Goal: Information Seeking & Learning: Learn about a topic

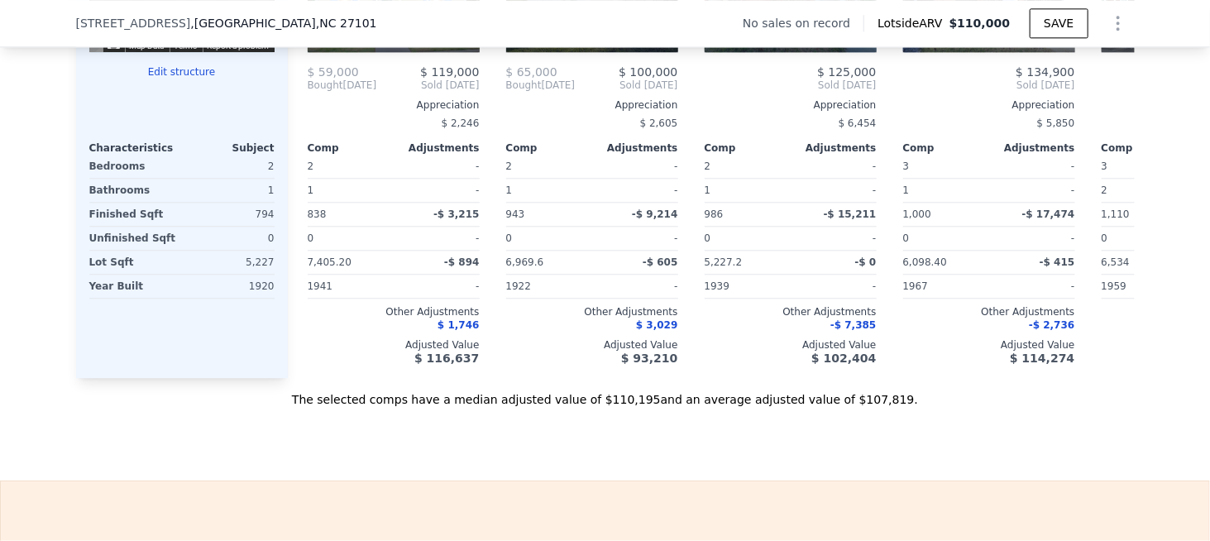
scroll to position [1895, 0]
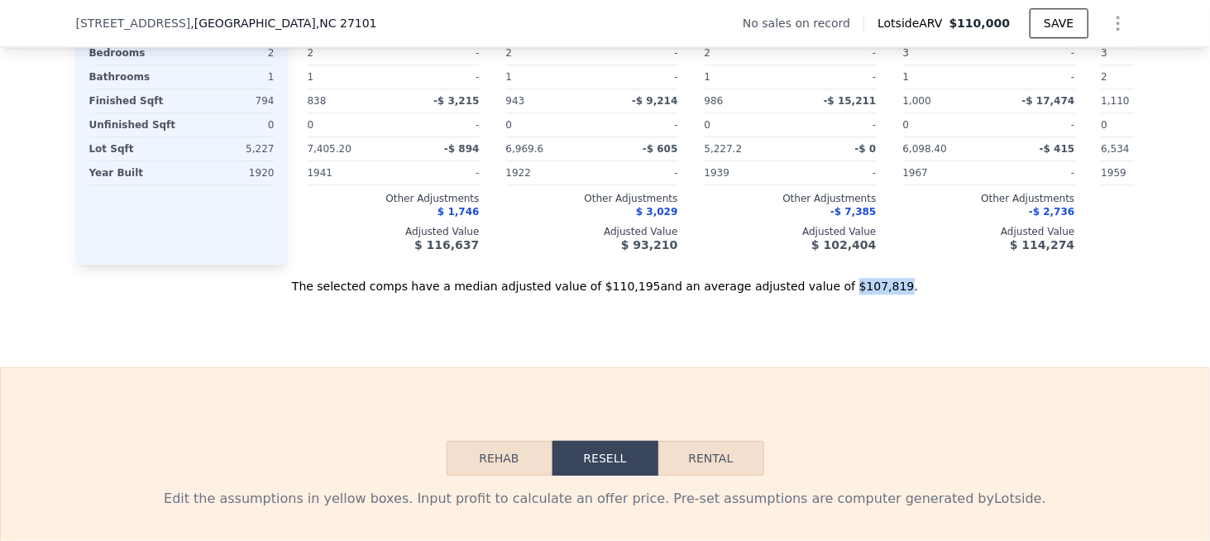
drag, startPoint x: 811, startPoint y: 306, endPoint x: 848, endPoint y: 304, distance: 37.3
click at [848, 294] on div "The selected comps have a median adjusted value of $110,195 and an average adju…" at bounding box center [605, 280] width 1059 height 30
copy div "$107,819"
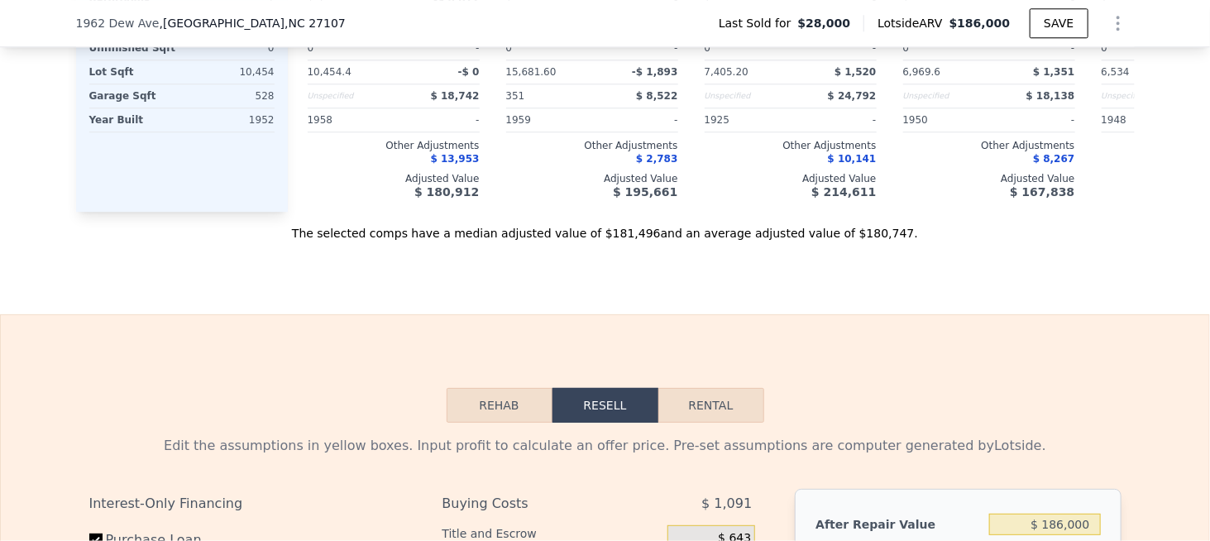
scroll to position [1895, 0]
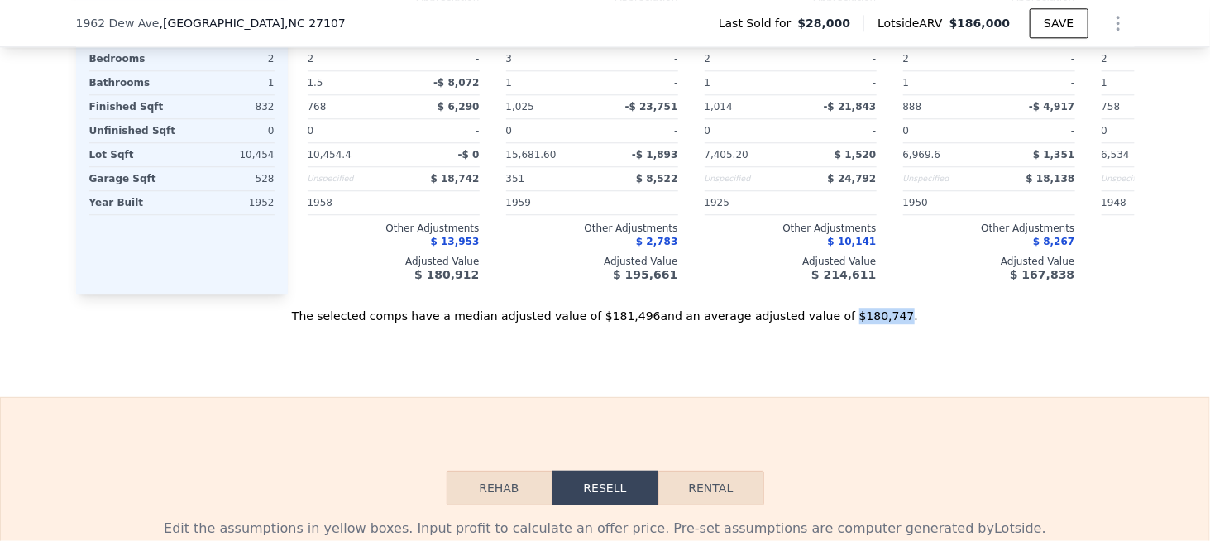
drag, startPoint x: 812, startPoint y: 337, endPoint x: 845, endPoint y: 338, distance: 33.1
click at [851, 324] on div "The selected comps have a median adjusted value of $181,496 and an average adju…" at bounding box center [605, 309] width 1059 height 30
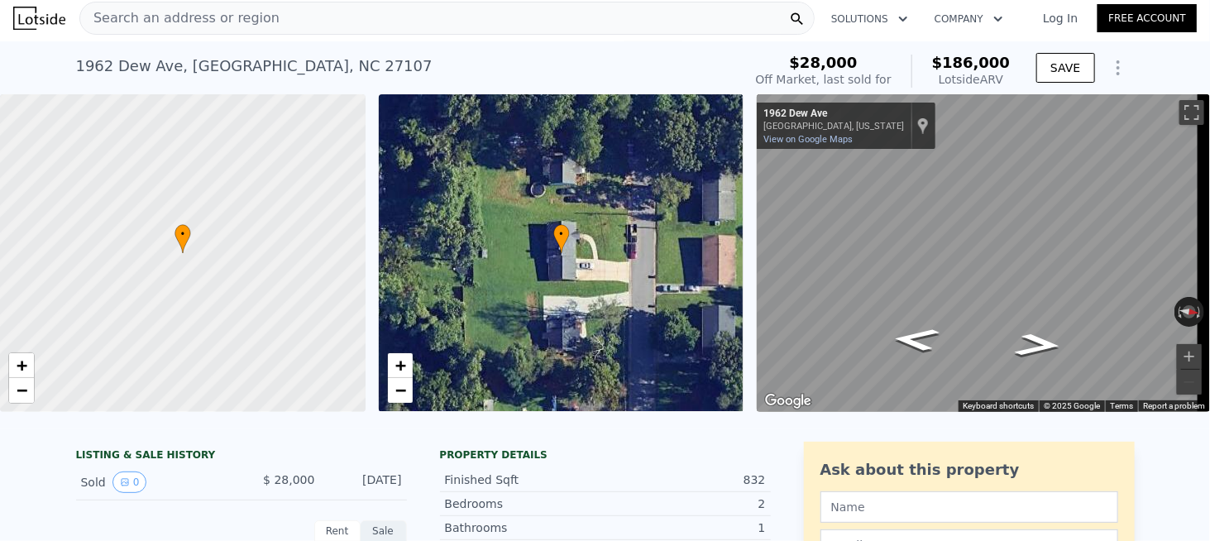
scroll to position [0, 0]
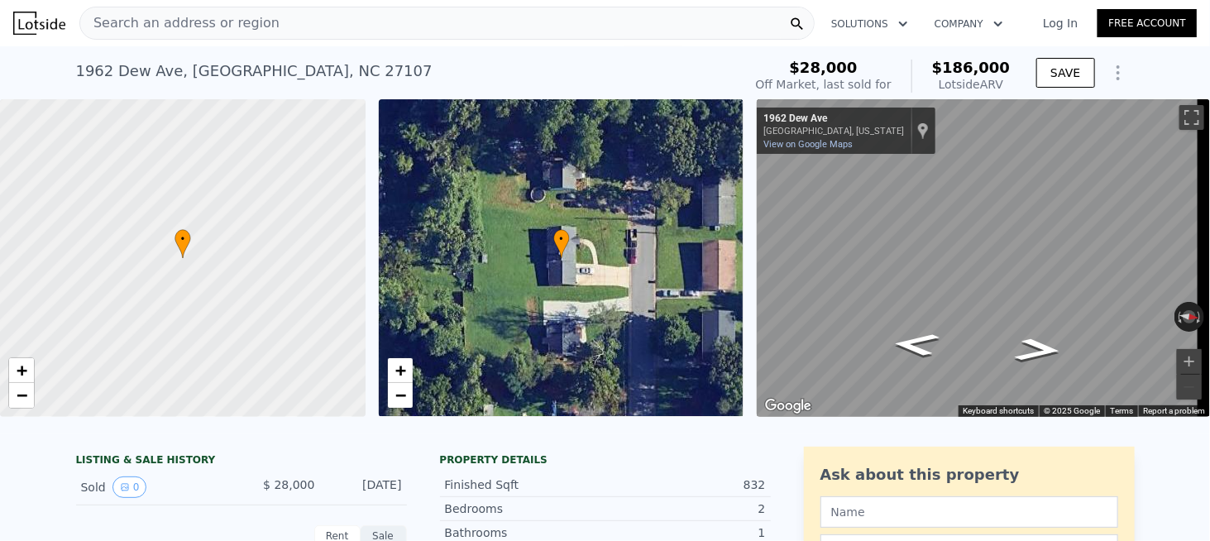
click at [243, 27] on span "Search an address or region" at bounding box center [179, 23] width 199 height 20
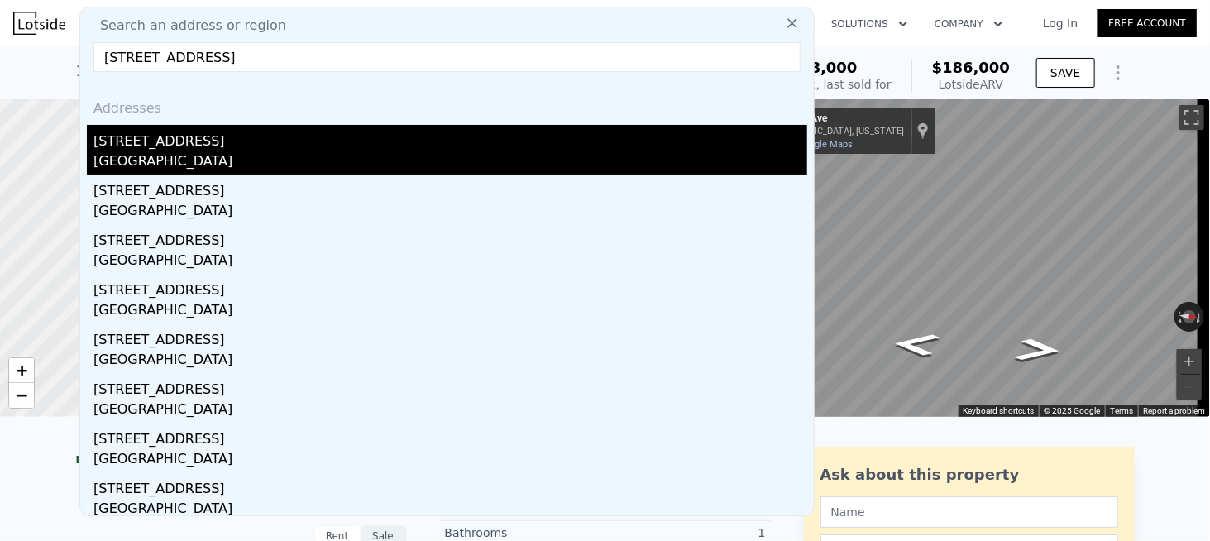
type input "[STREET_ADDRESS]"
click at [140, 152] on div "[GEOGRAPHIC_DATA]" at bounding box center [450, 162] width 714 height 23
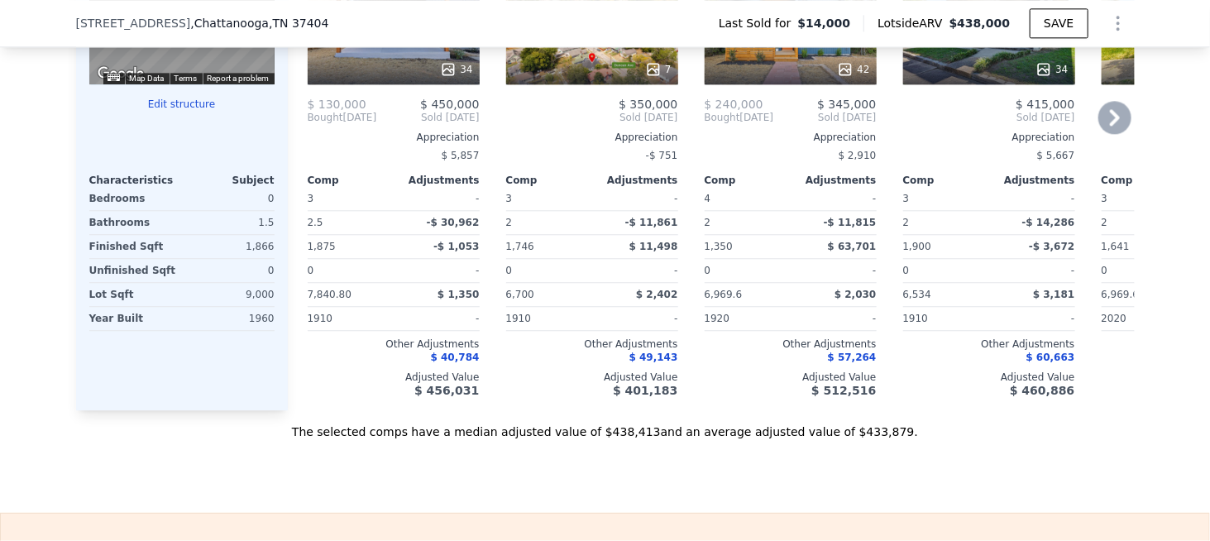
scroll to position [1813, 0]
